Goal: Task Accomplishment & Management: Complete application form

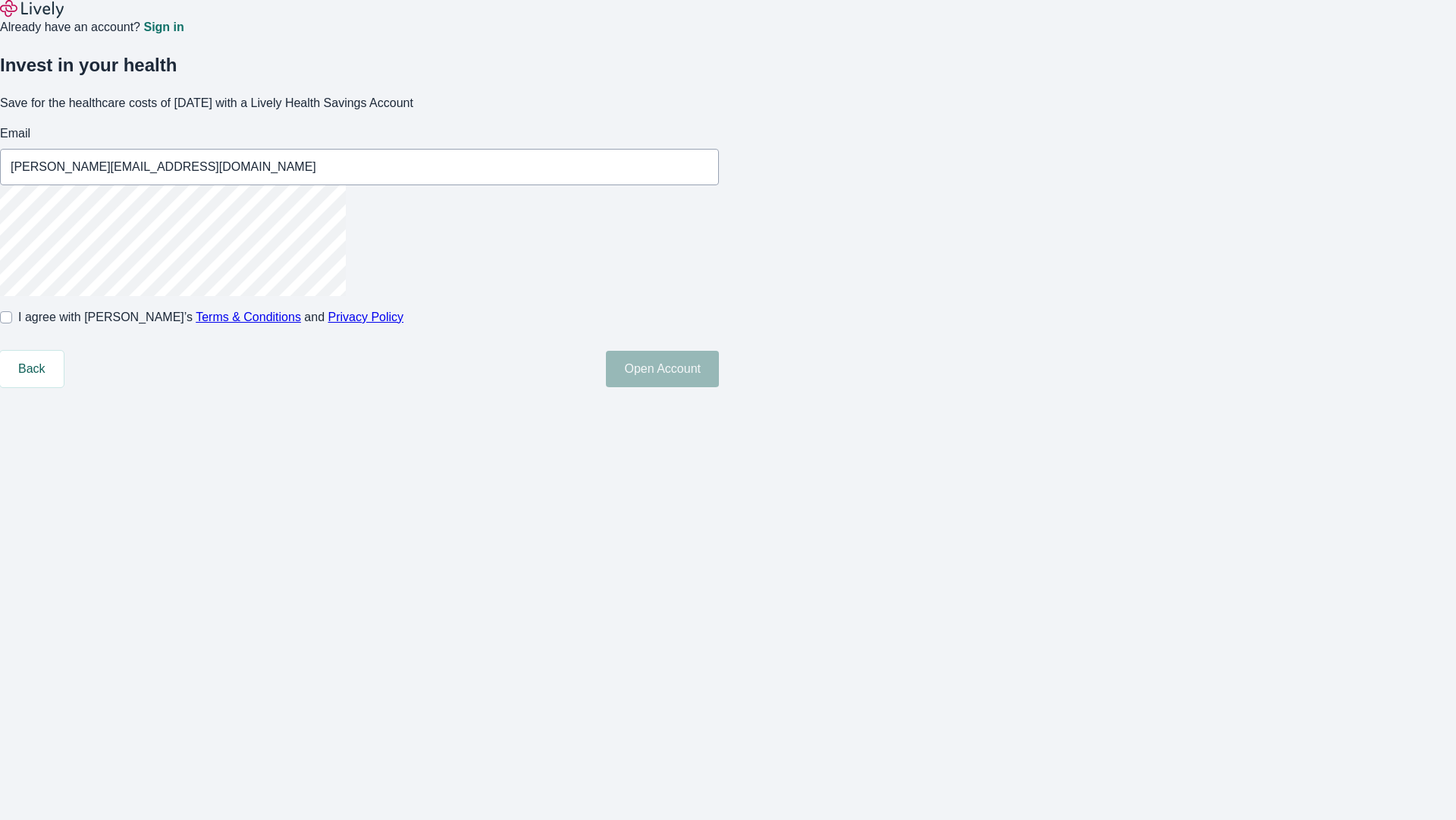
click at [12, 323] on input "I agree with Lively’s Terms & Conditions and Privacy Policy" at bounding box center [5, 317] width 12 height 12
checkbox input "true"
click at [719, 387] on button "Open Account" at bounding box center [663, 369] width 113 height 36
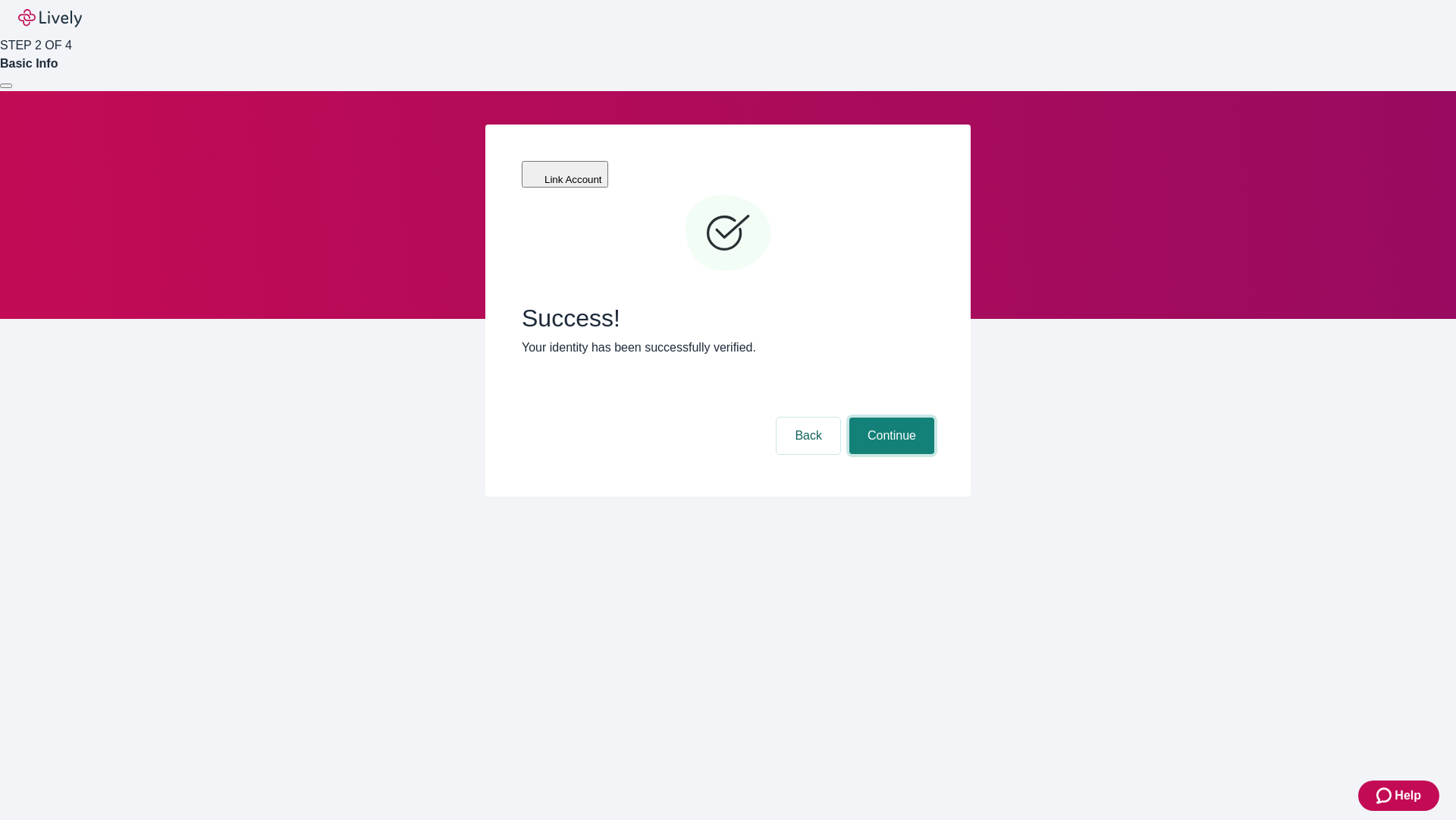
click at [890, 417] on button "Continue" at bounding box center [891, 436] width 85 height 36
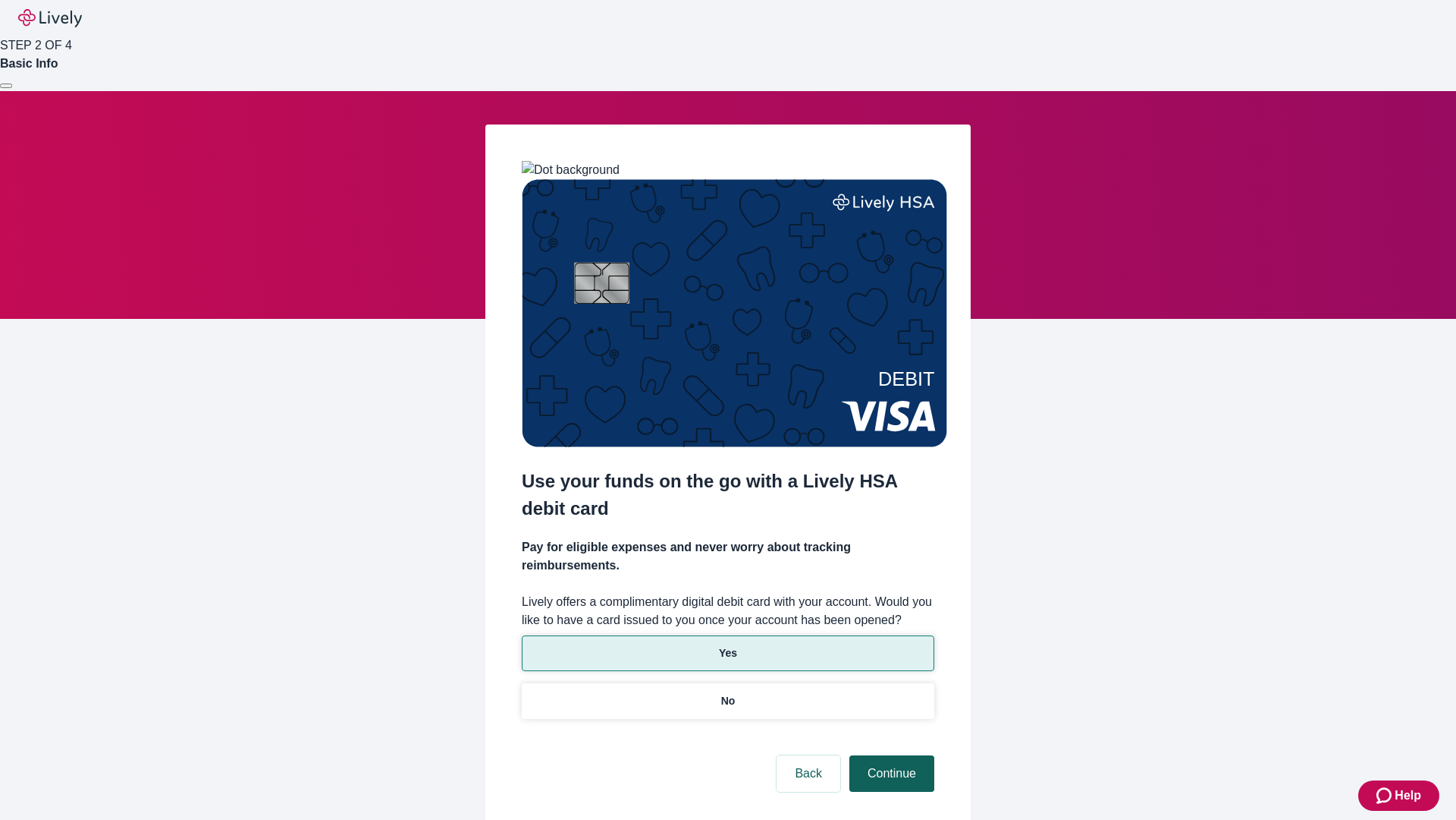
click at [728, 693] on p "No" at bounding box center [728, 701] width 15 height 15
click at [890, 755] on button "Continue" at bounding box center [891, 774] width 85 height 36
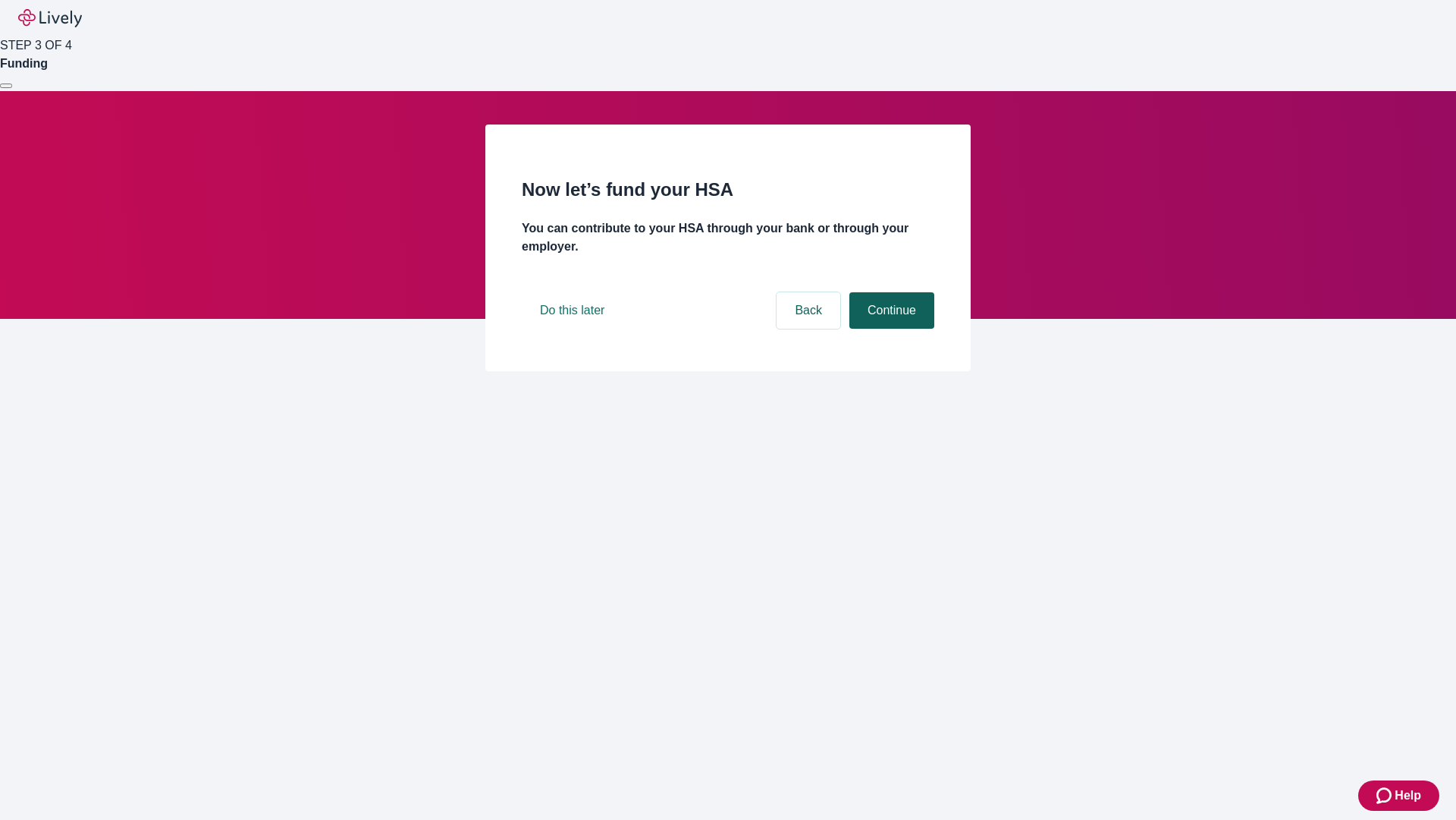
click at [890, 329] on button "Continue" at bounding box center [891, 311] width 85 height 36
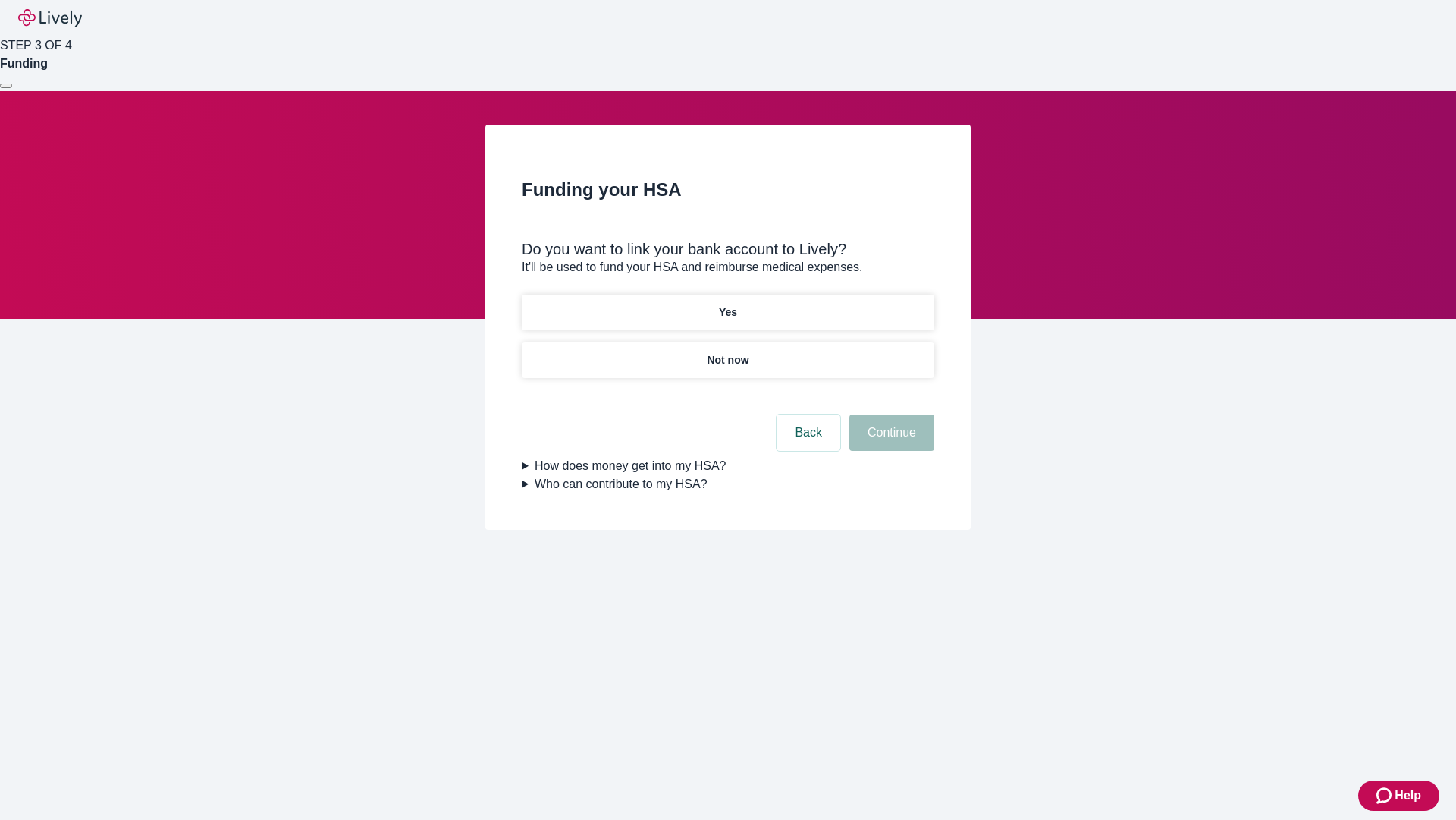
click at [728, 304] on p "Yes" at bounding box center [728, 312] width 18 height 15
click at [890, 415] on button "Continue" at bounding box center [891, 433] width 85 height 36
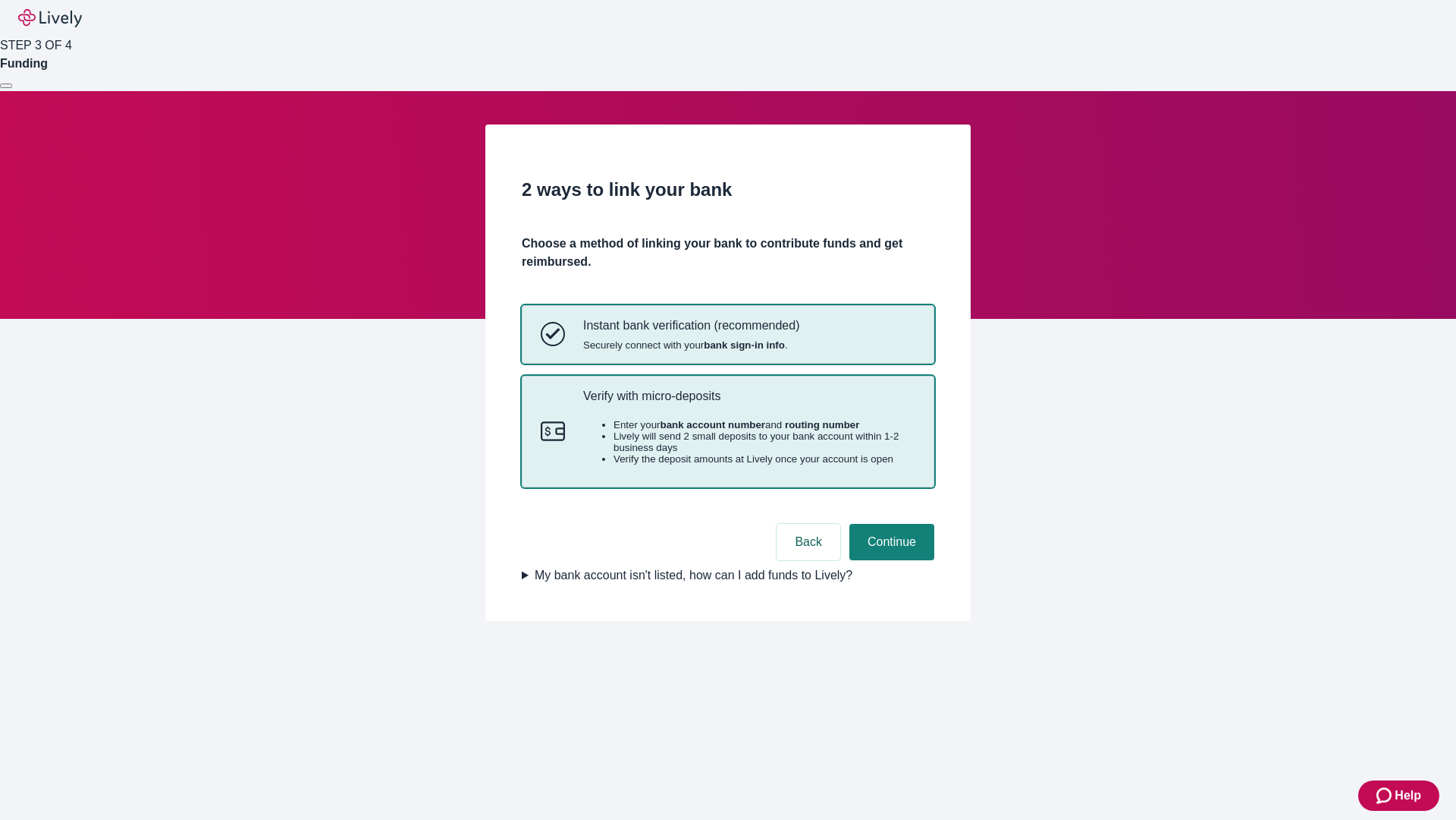
click at [748, 403] on p "Verify with micro-deposits" at bounding box center [749, 395] width 332 height 15
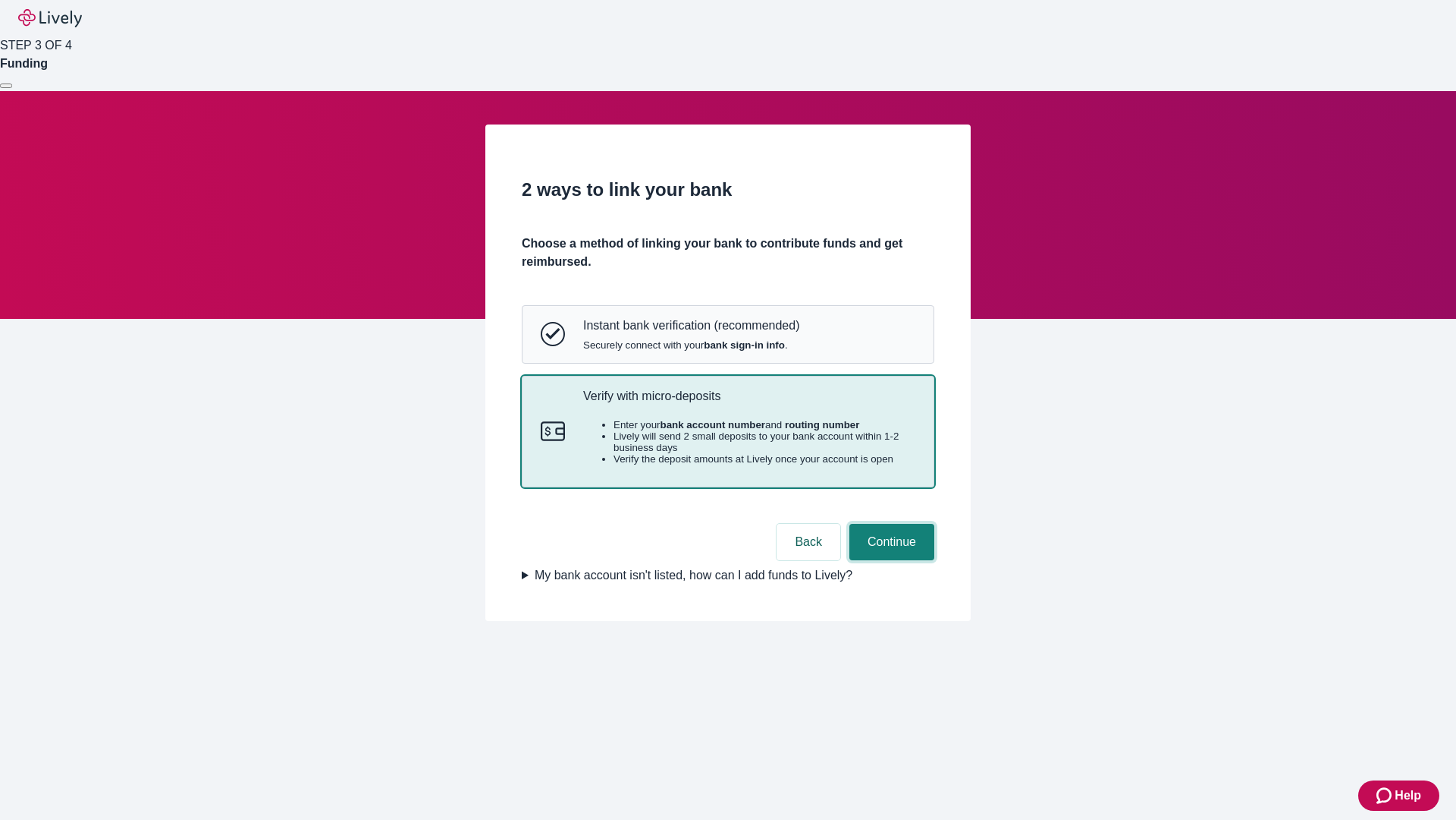
click at [890, 560] on button "Continue" at bounding box center [891, 542] width 85 height 36
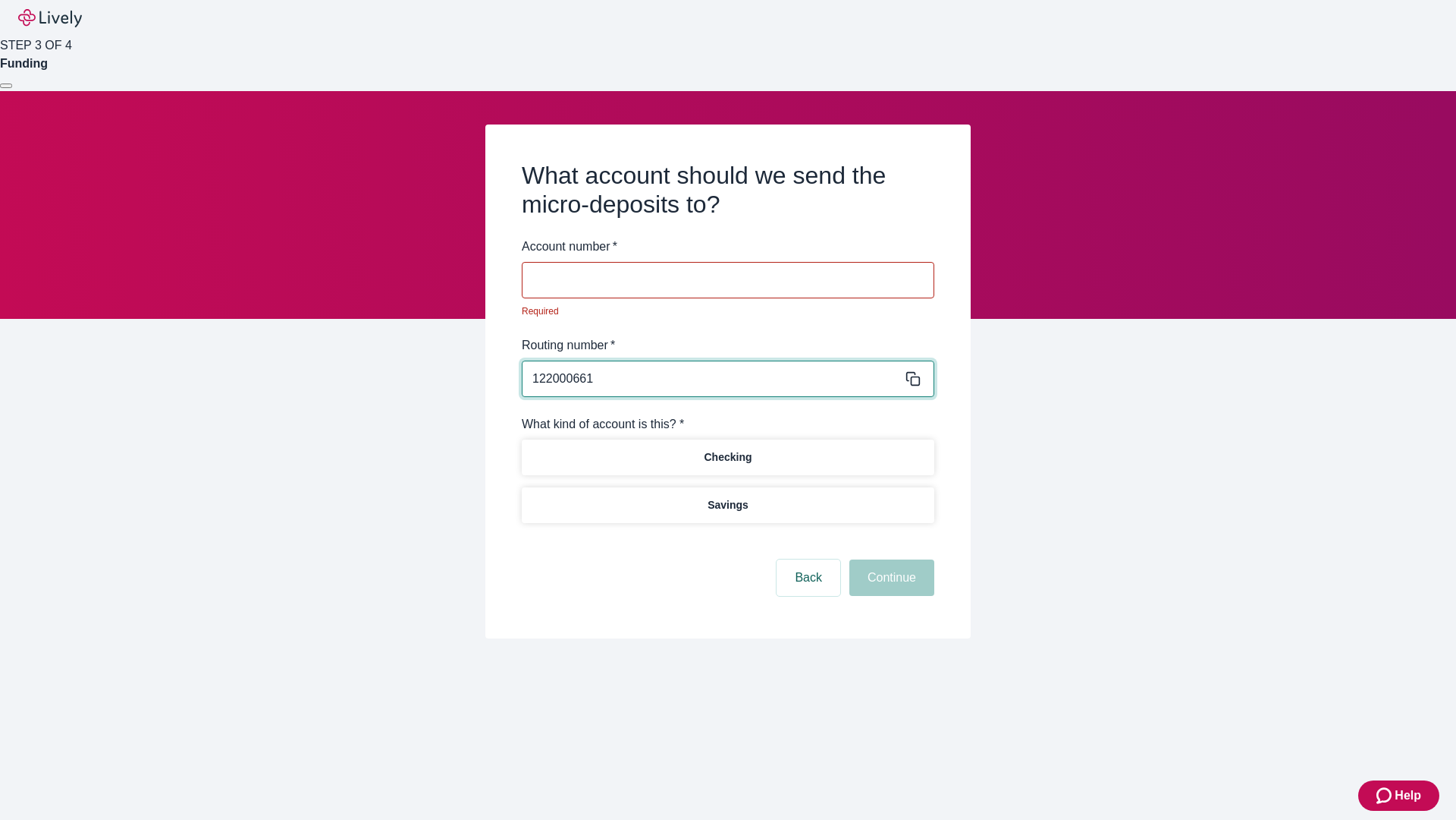
type input "122000661"
type input "453961"
